Goal: Transaction & Acquisition: Download file/media

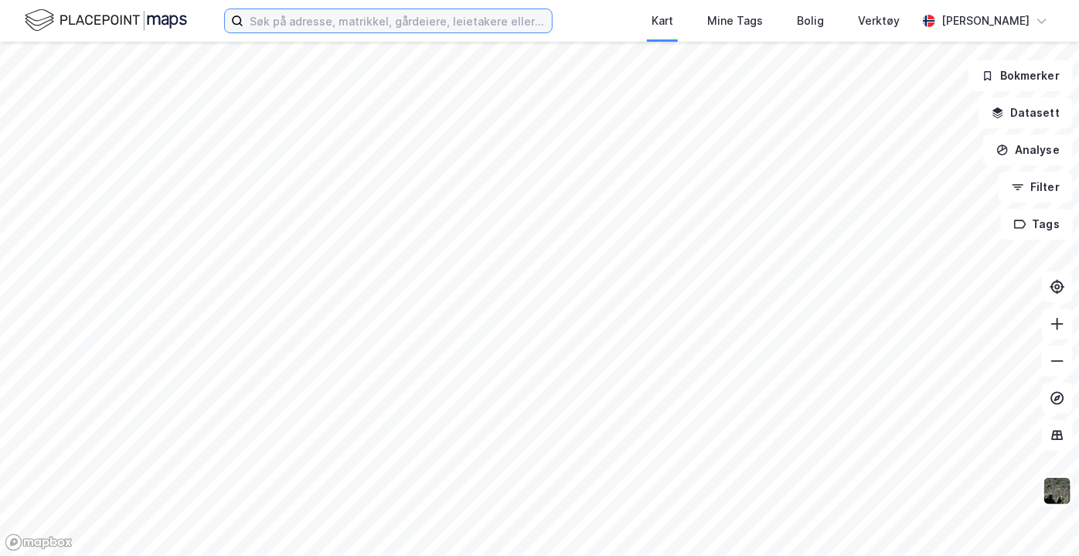
click at [424, 31] on input at bounding box center [398, 20] width 308 height 23
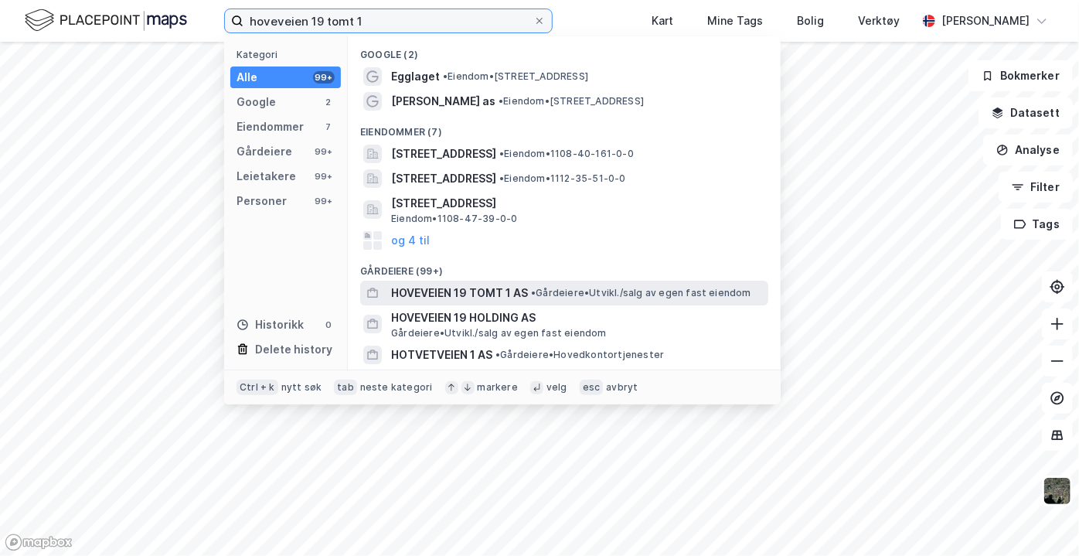
type input "hoveveien 19 tomt 1"
click at [457, 285] on span "HOVEVEIEN 19 TOMT 1 AS" at bounding box center [459, 293] width 137 height 19
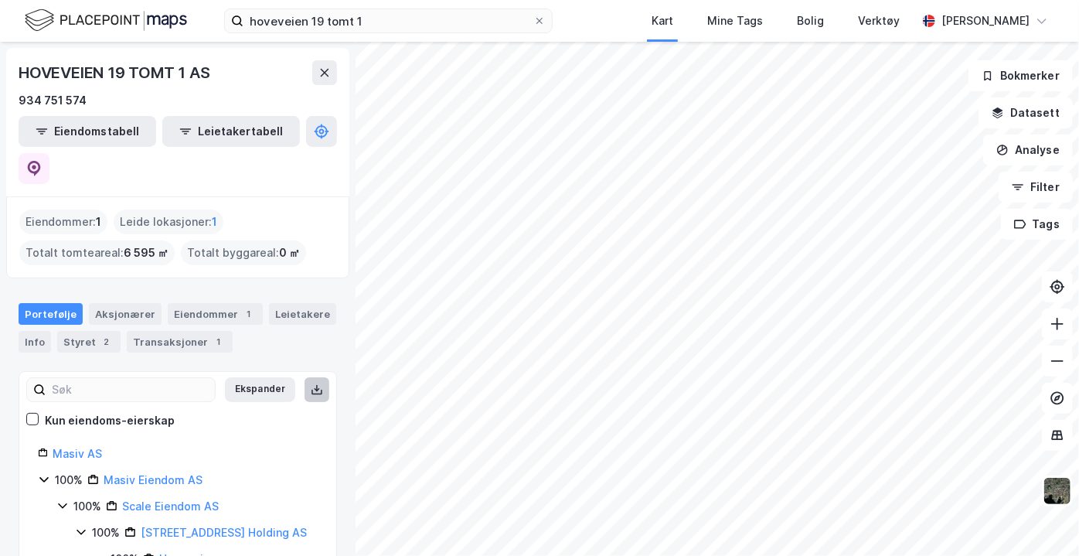
click at [316, 385] on icon at bounding box center [317, 388] width 2 height 7
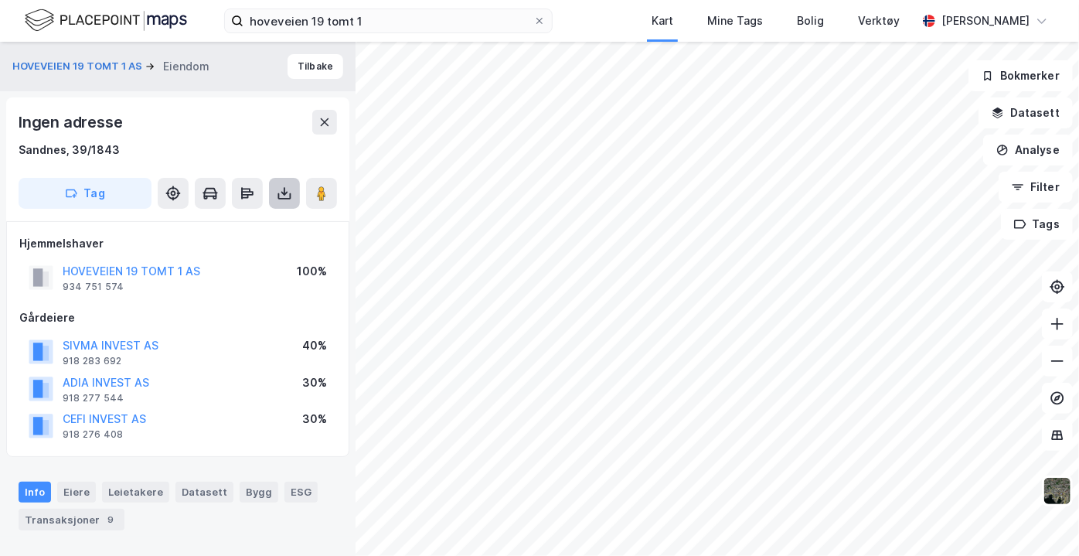
click at [291, 188] on icon at bounding box center [284, 193] width 15 height 15
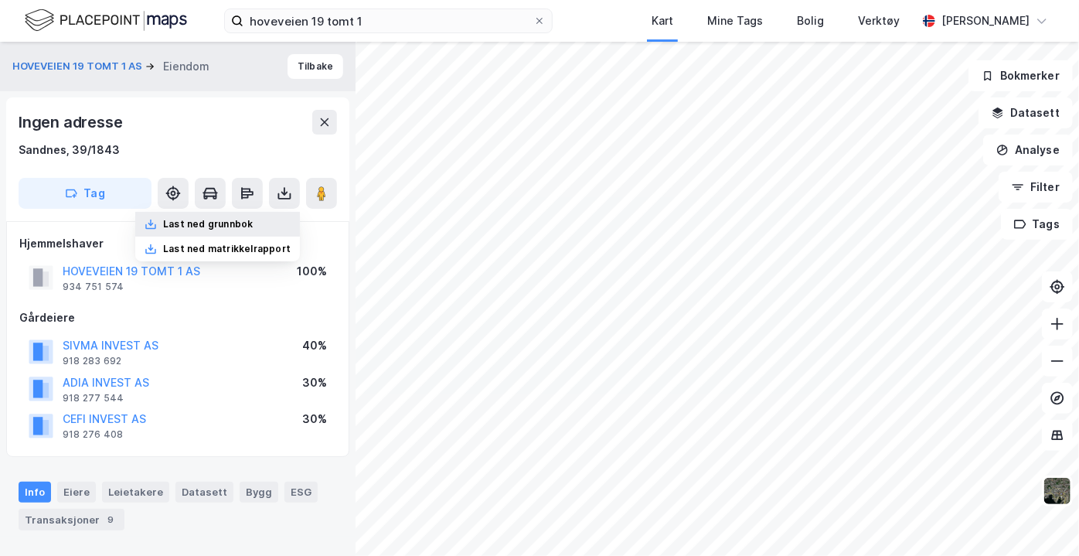
click at [284, 218] on div "Last ned grunnbok" at bounding box center [217, 224] width 165 height 25
